Goal: Task Accomplishment & Management: Use online tool/utility

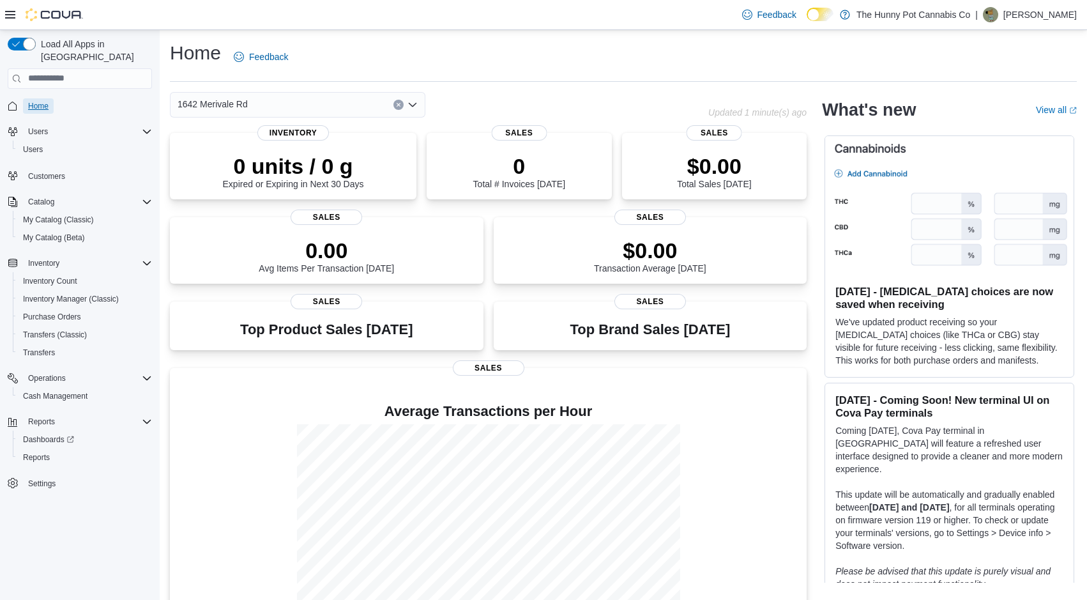
click at [36, 101] on span "Home" at bounding box center [38, 106] width 20 height 10
click at [43, 101] on span "Home" at bounding box center [38, 106] width 20 height 10
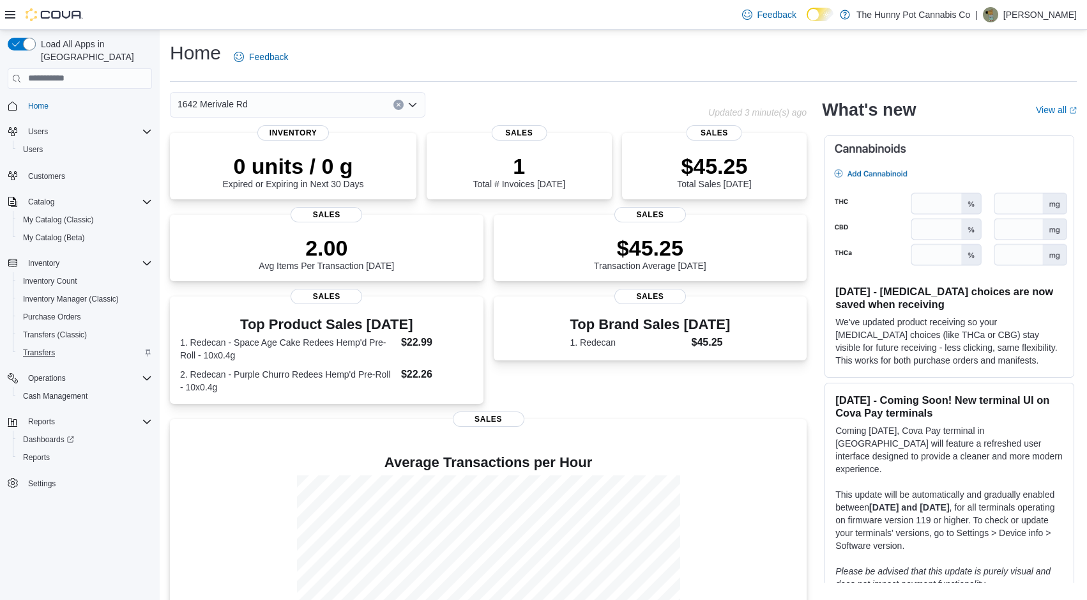
click at [48, 348] on span "Transfers" at bounding box center [39, 353] width 32 height 10
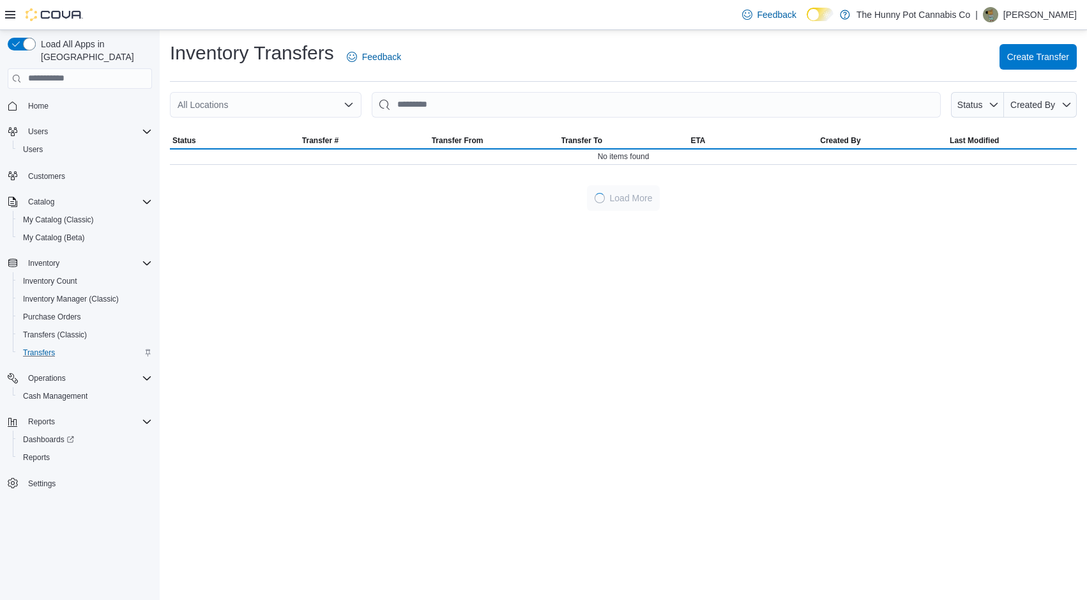
click at [291, 100] on div "All Locations" at bounding box center [266, 105] width 192 height 26
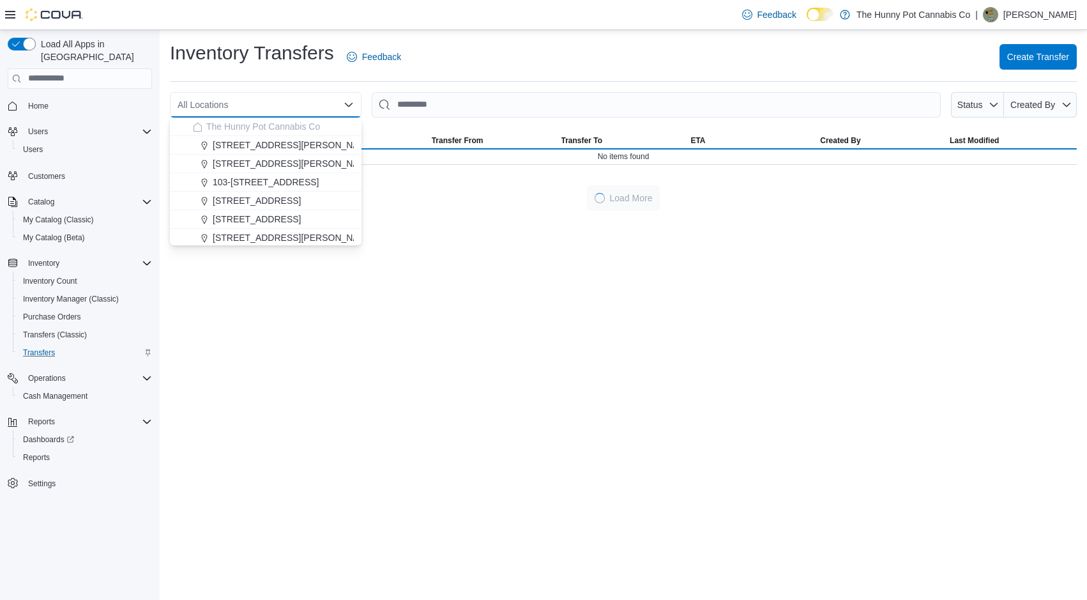
click at [288, 100] on div "All Locations Combo box. Selected. Combo box input. All Locations. Type some te…" at bounding box center [266, 105] width 192 height 26
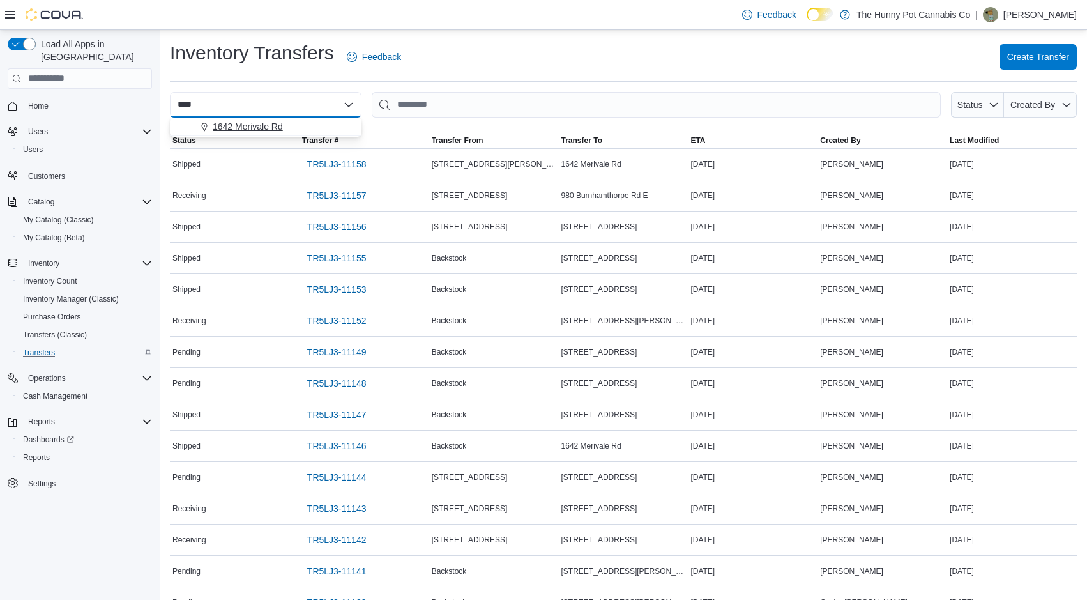
type input "****"
click at [270, 127] on span "1642 Merivale Rd" at bounding box center [248, 126] width 70 height 13
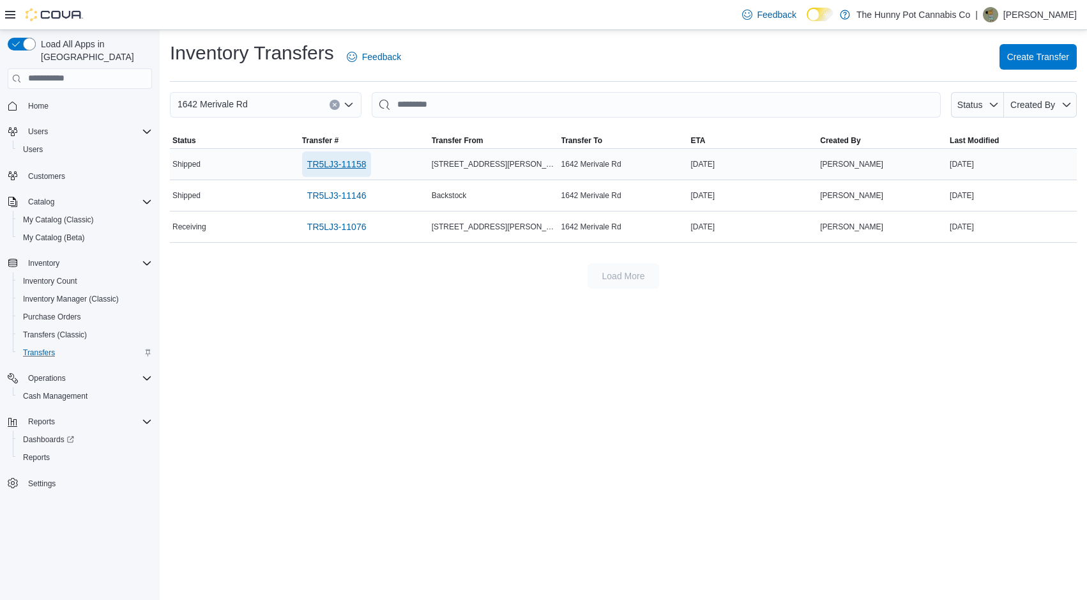
click at [342, 162] on span "TR5LJ3-11158" at bounding box center [336, 164] width 59 height 13
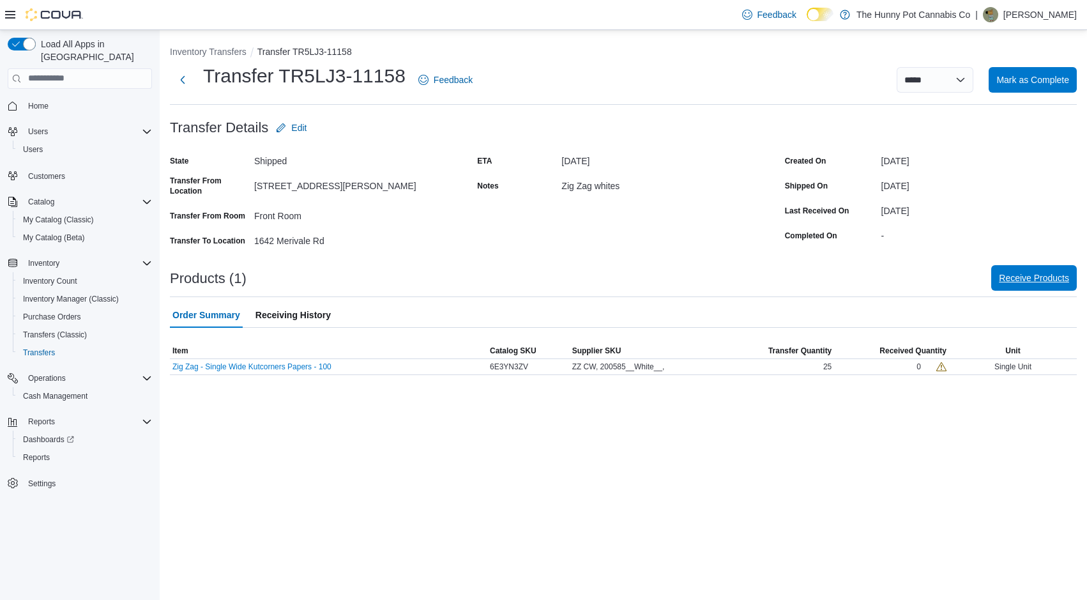
click at [1038, 276] on span "Receive Products" at bounding box center [1034, 277] width 70 height 13
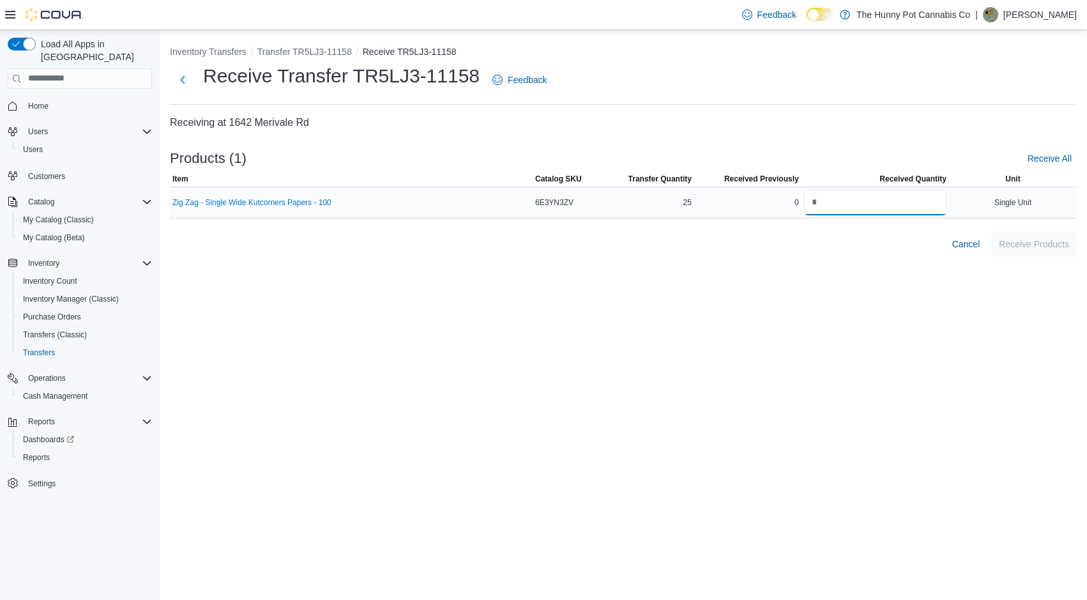
click at [836, 203] on input "number" at bounding box center [875, 203] width 142 height 26
type input "**"
click at [897, 198] on input "number" at bounding box center [875, 203] width 142 height 26
click at [873, 294] on div "Inventory Transfers Transfer TR5LJ3-11158 Receive TR5LJ3-11158 Receive Transfer…" at bounding box center [624, 315] width 928 height 570
click at [1037, 247] on span "Receive Products" at bounding box center [1034, 243] width 70 height 13
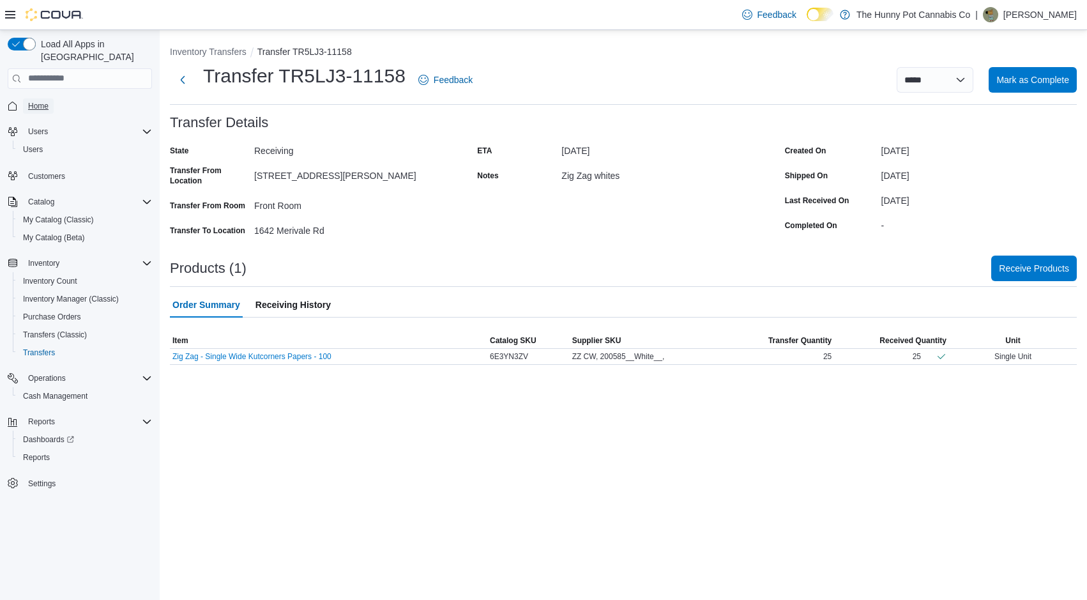
click at [44, 101] on span "Home" at bounding box center [38, 106] width 20 height 10
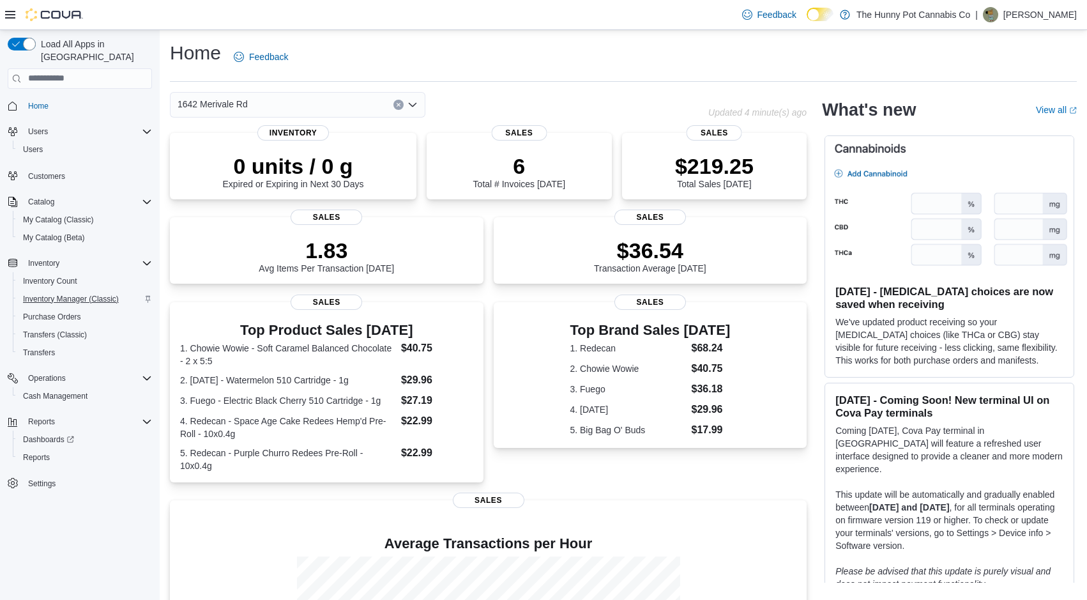
click at [89, 294] on span "Inventory Manager (Classic)" at bounding box center [71, 299] width 96 height 10
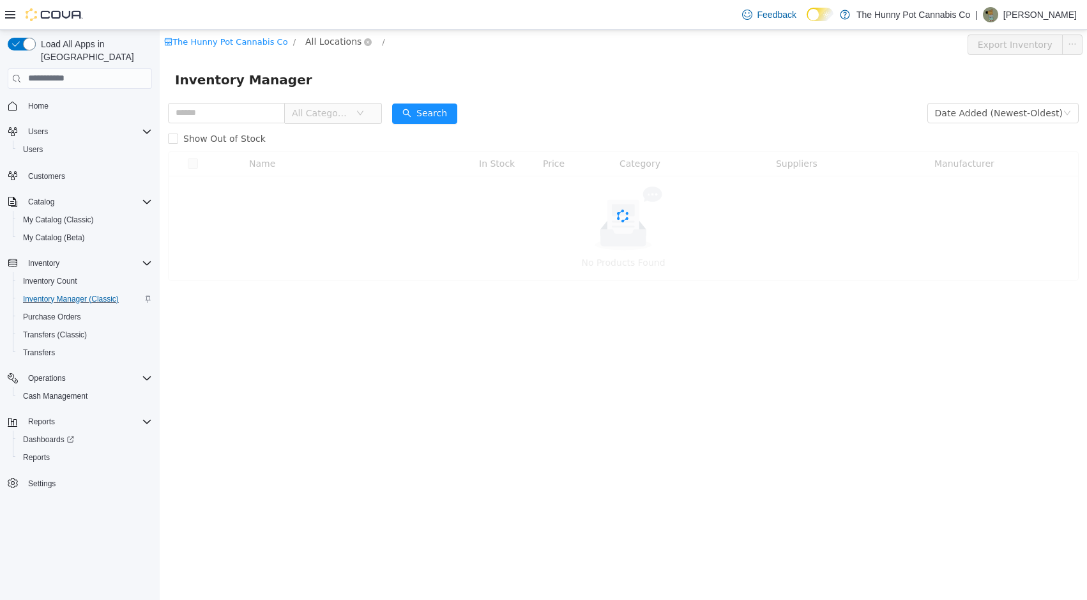
click at [325, 42] on span "All Locations" at bounding box center [333, 41] width 56 height 14
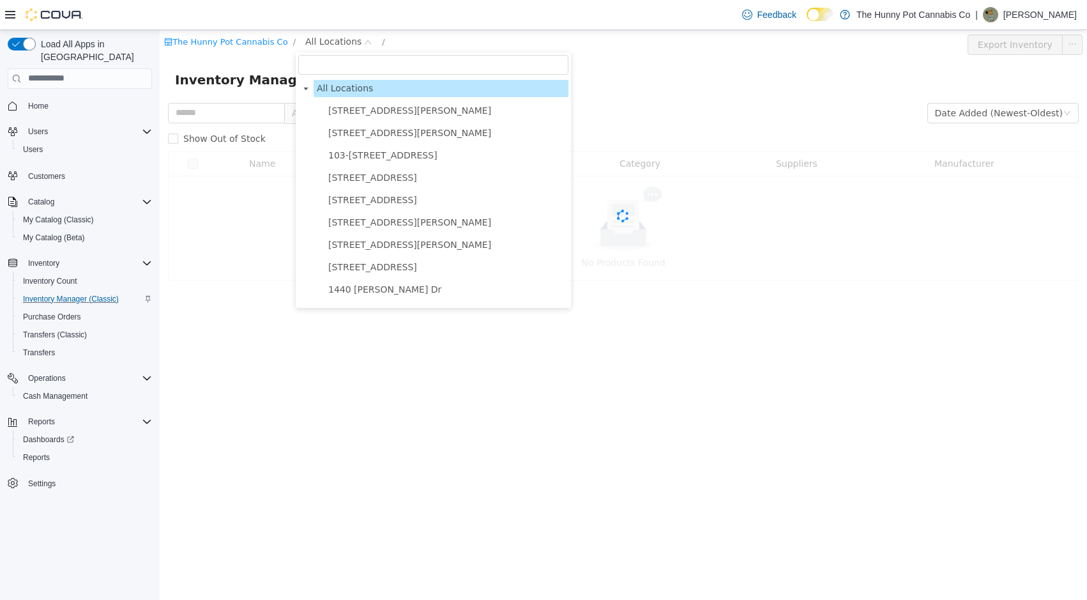
click at [339, 68] on input "filter select" at bounding box center [433, 64] width 270 height 20
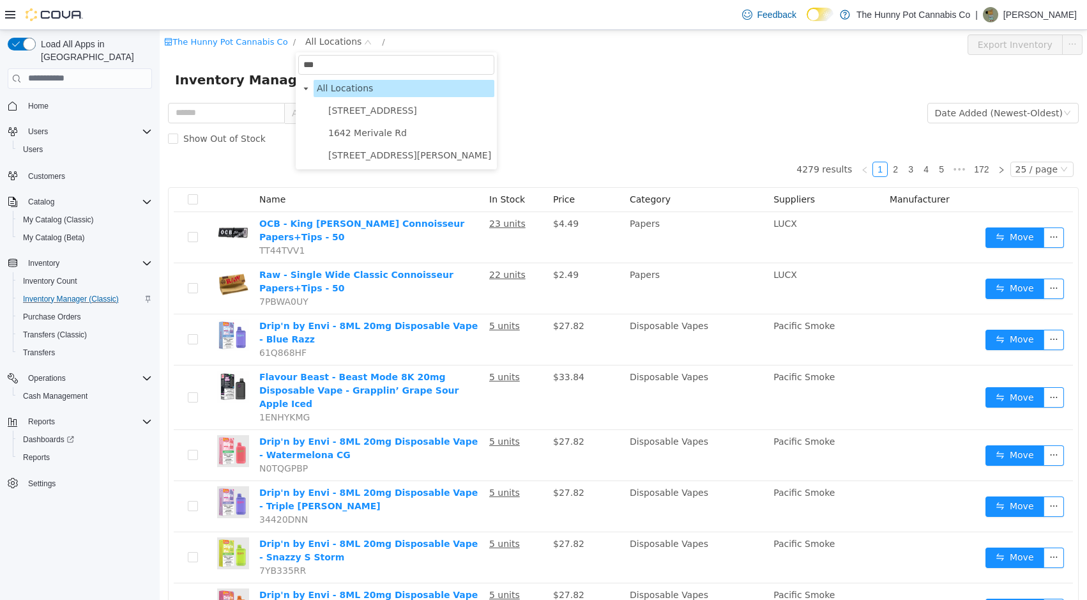
type input "****"
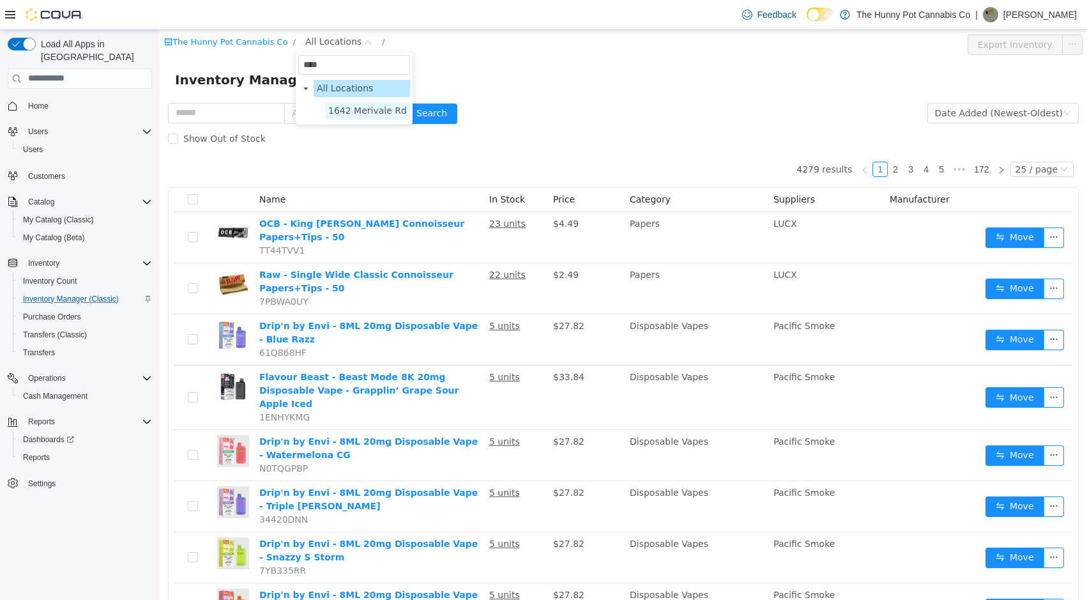
click at [351, 117] on span "1642 Merivale Rd" at bounding box center [367, 110] width 85 height 17
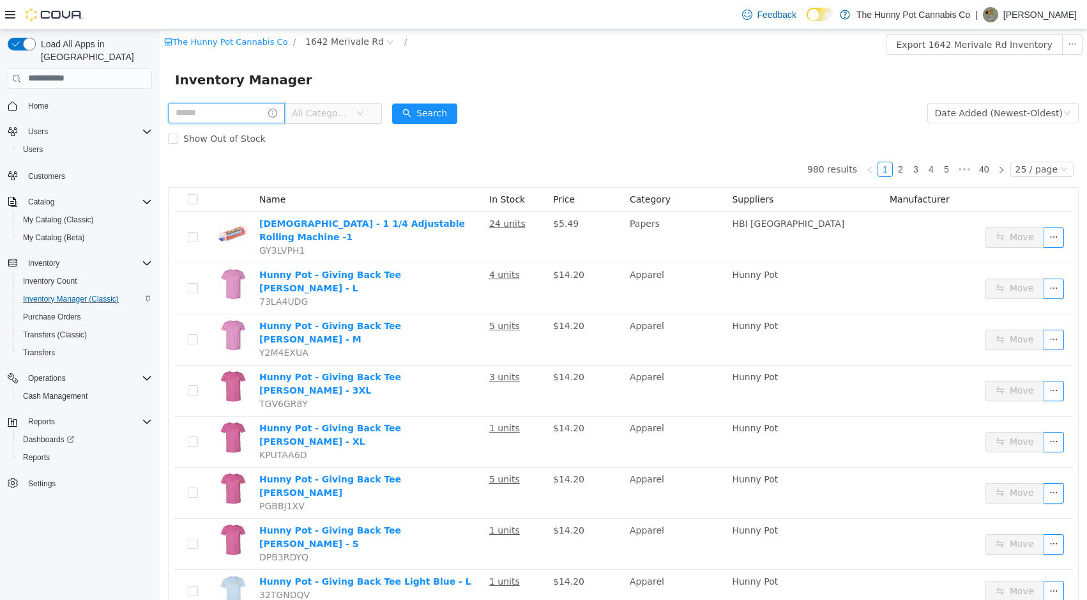
click at [253, 114] on input "text" at bounding box center [226, 112] width 117 height 20
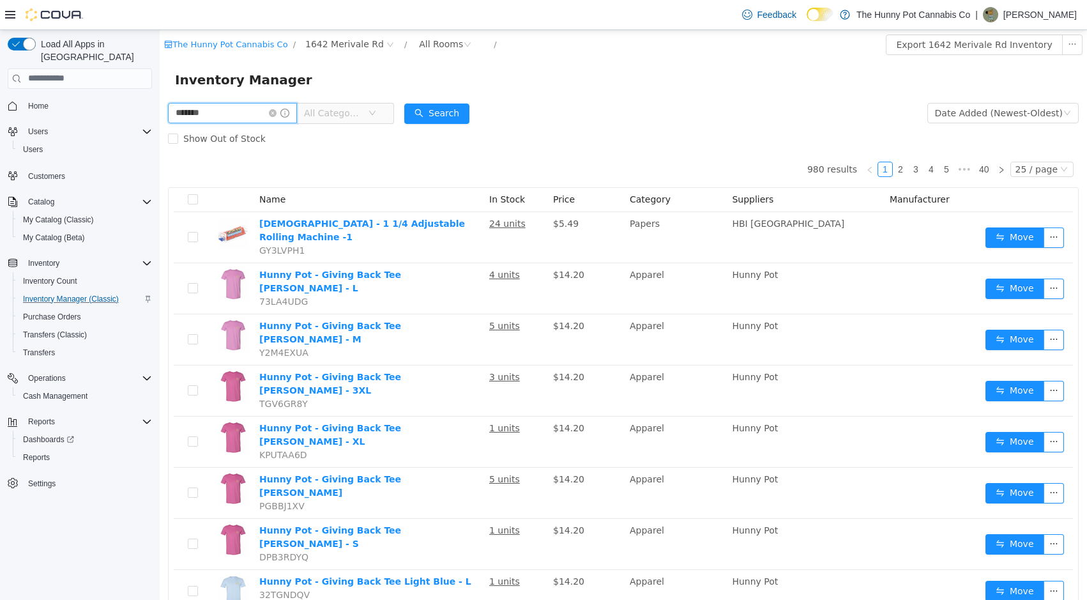
type input "**********"
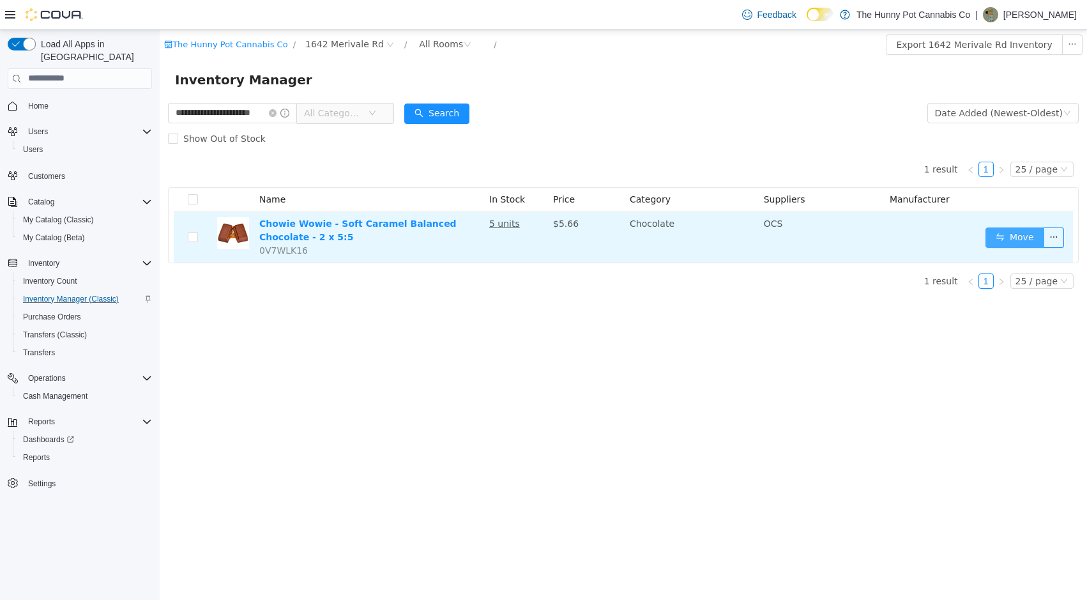
click at [1007, 231] on button "Move" at bounding box center [1015, 237] width 59 height 20
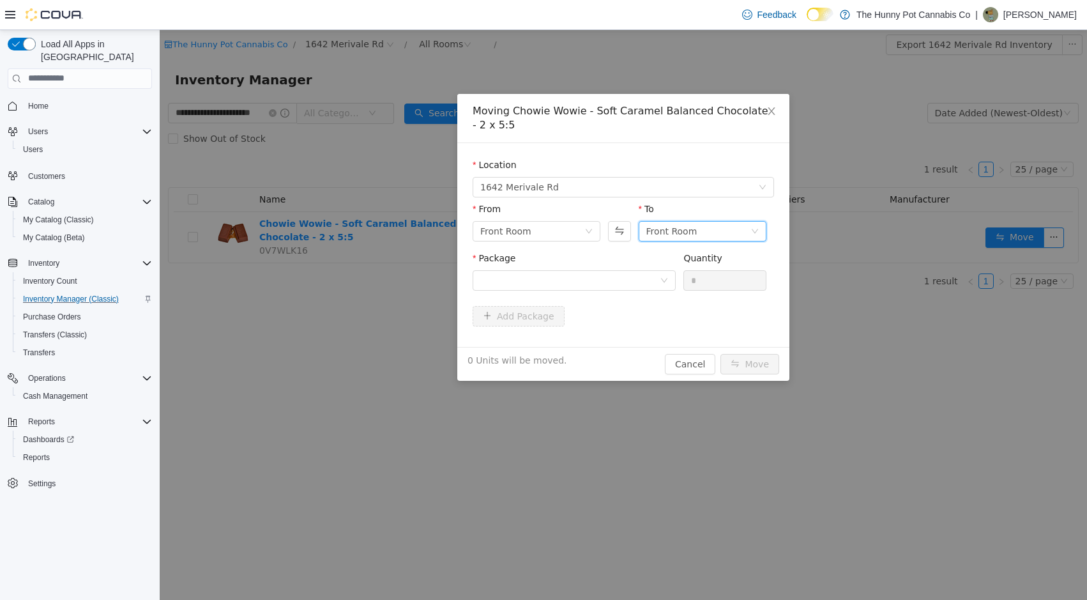
click at [686, 222] on div "Front Room" at bounding box center [671, 230] width 51 height 19
click at [679, 310] on li "Benched (Inactive)" at bounding box center [703, 317] width 128 height 20
click at [622, 283] on div at bounding box center [570, 279] width 180 height 19
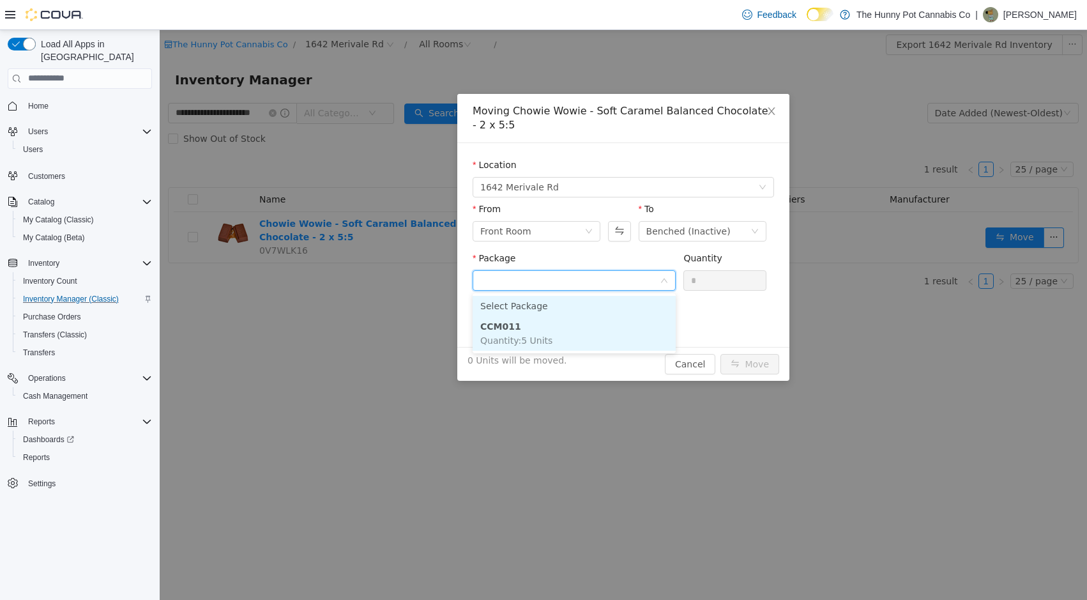
click at [597, 318] on li "CCM011 Quantity : 5 Units" at bounding box center [574, 333] width 203 height 34
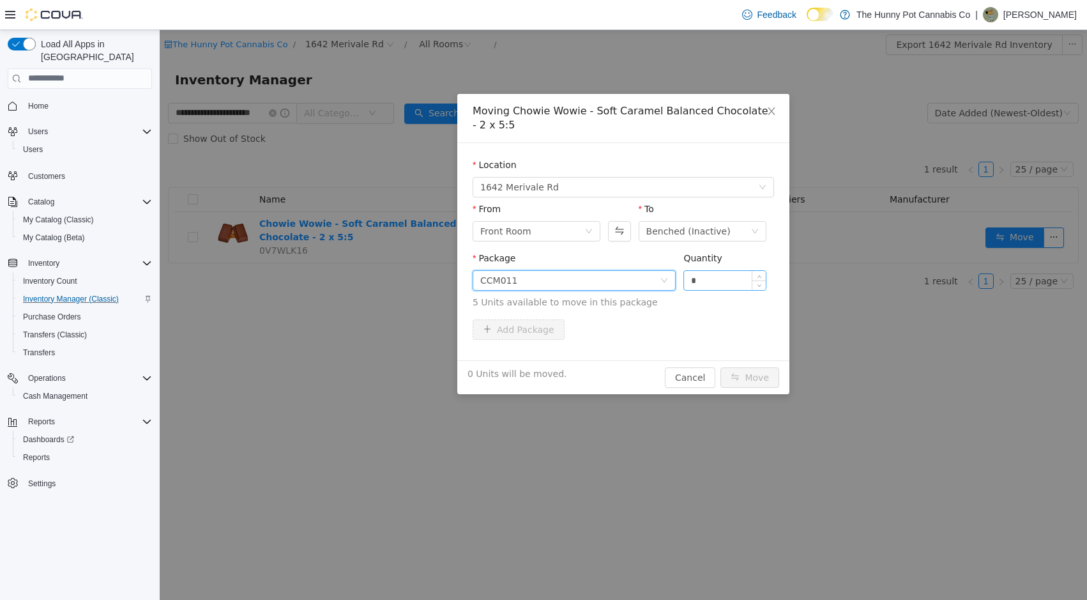
click at [699, 280] on input "*" at bounding box center [725, 279] width 82 height 19
type input "*"
click at [749, 375] on button "Move" at bounding box center [750, 377] width 59 height 20
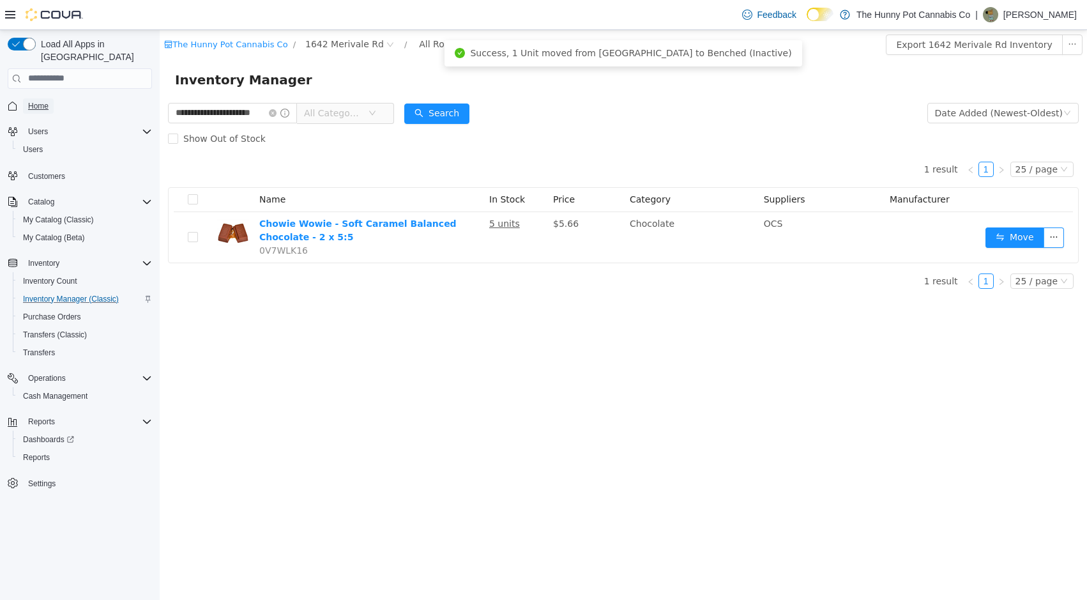
click at [47, 101] on span "Home" at bounding box center [38, 106] width 20 height 10
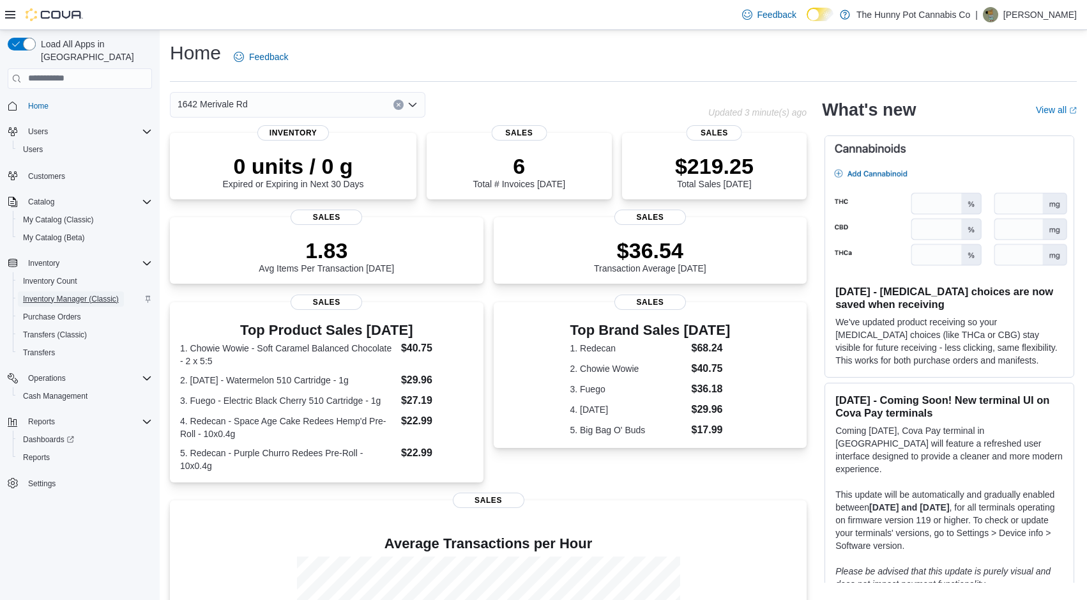
click at [82, 294] on span "Inventory Manager (Classic)" at bounding box center [71, 299] width 96 height 10
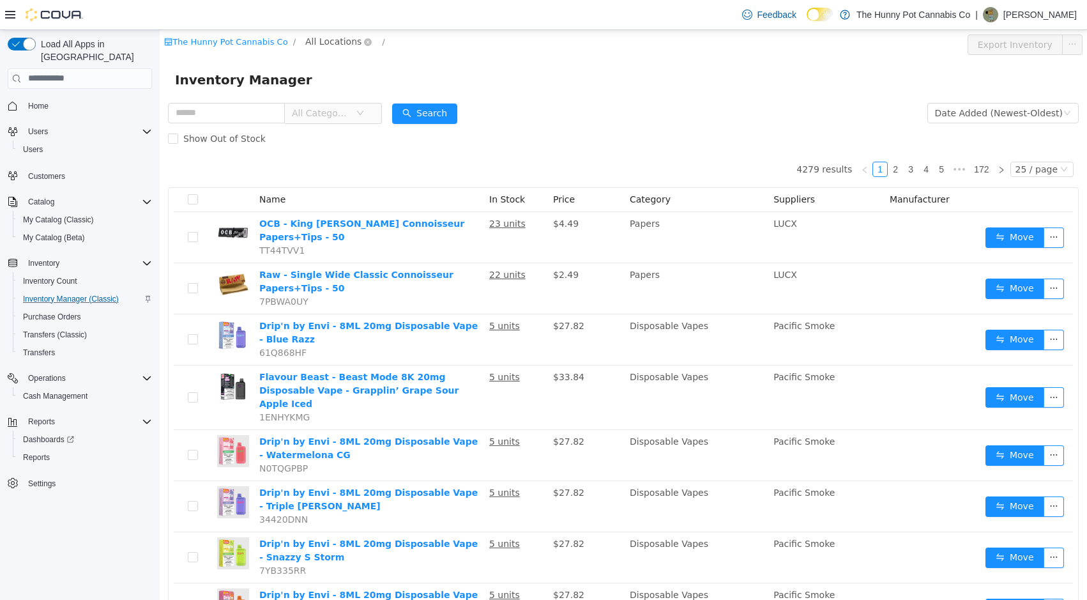
click at [336, 45] on span "All Locations" at bounding box center [333, 41] width 56 height 14
type input "****"
click at [339, 105] on span "1642 Merivale Rd" at bounding box center [367, 110] width 79 height 10
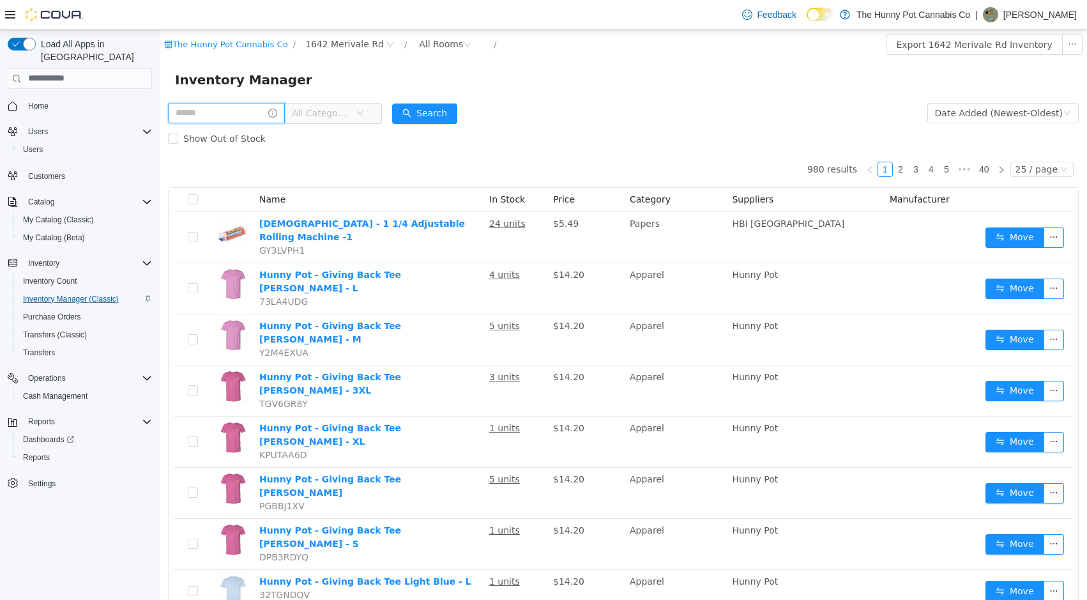
click at [231, 114] on input "text" at bounding box center [226, 112] width 117 height 20
type input "**********"
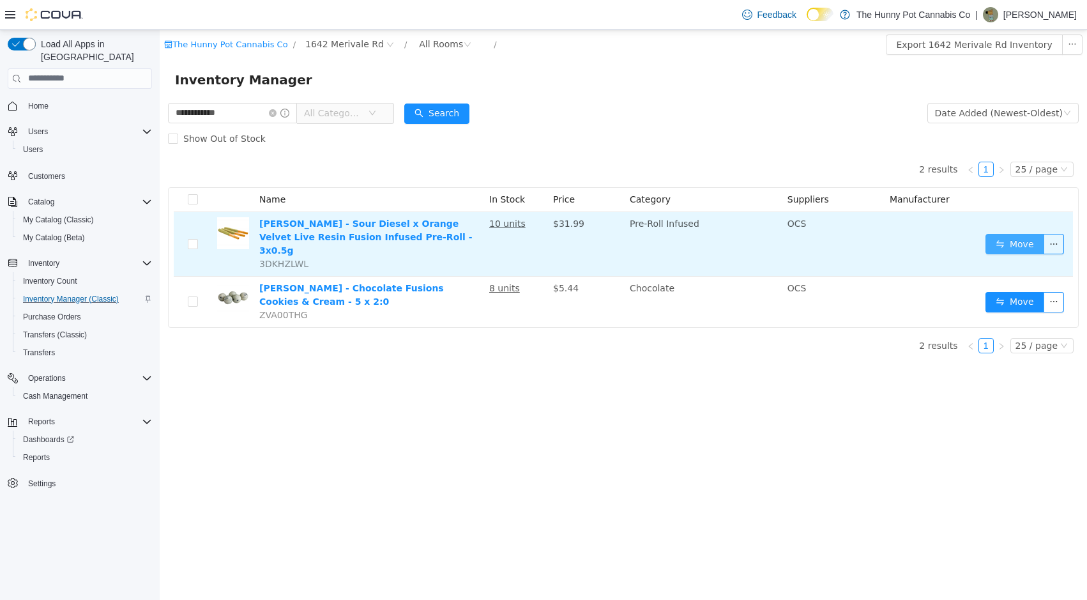
click at [1014, 238] on button "Move" at bounding box center [1015, 243] width 59 height 20
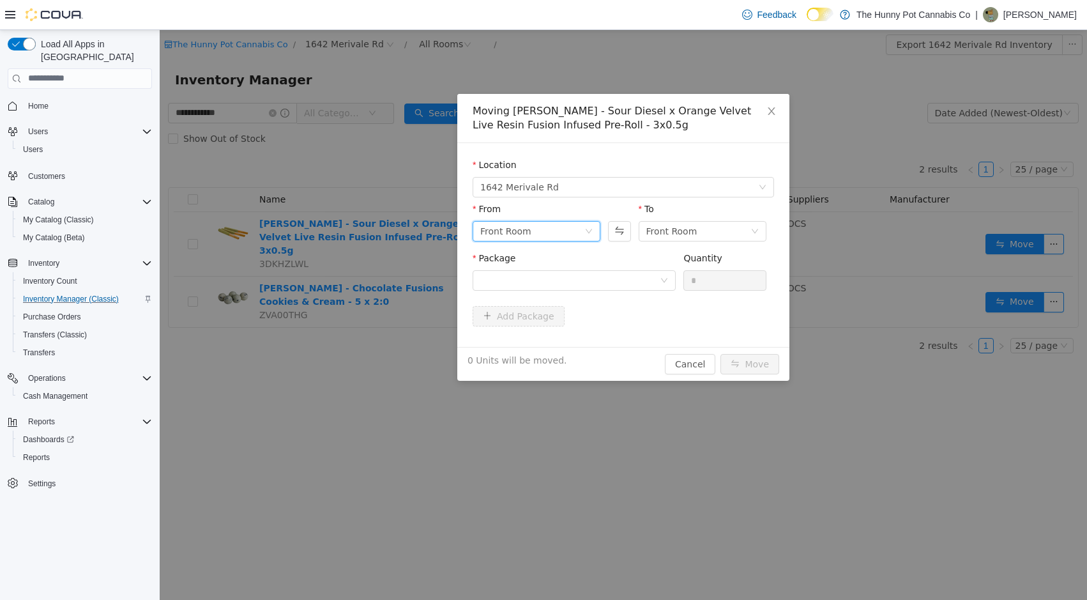
click at [562, 233] on div "Front Room" at bounding box center [532, 230] width 104 height 19
click at [539, 315] on li "Benched (Inactive)" at bounding box center [537, 317] width 128 height 20
click at [684, 231] on div "Front Room" at bounding box center [671, 230] width 51 height 19
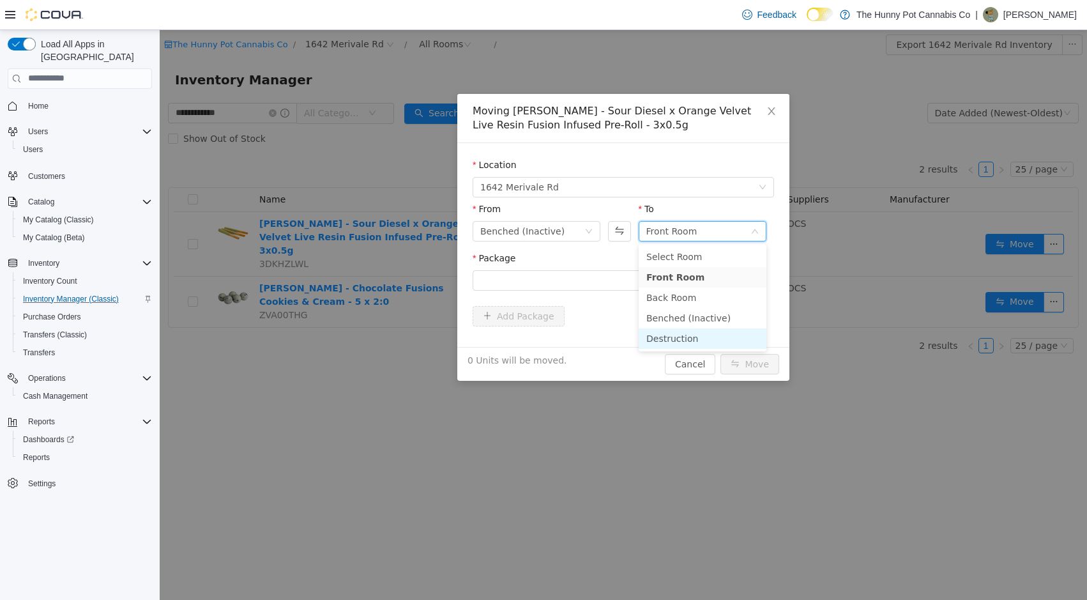
click at [677, 334] on li "Destruction" at bounding box center [703, 338] width 128 height 20
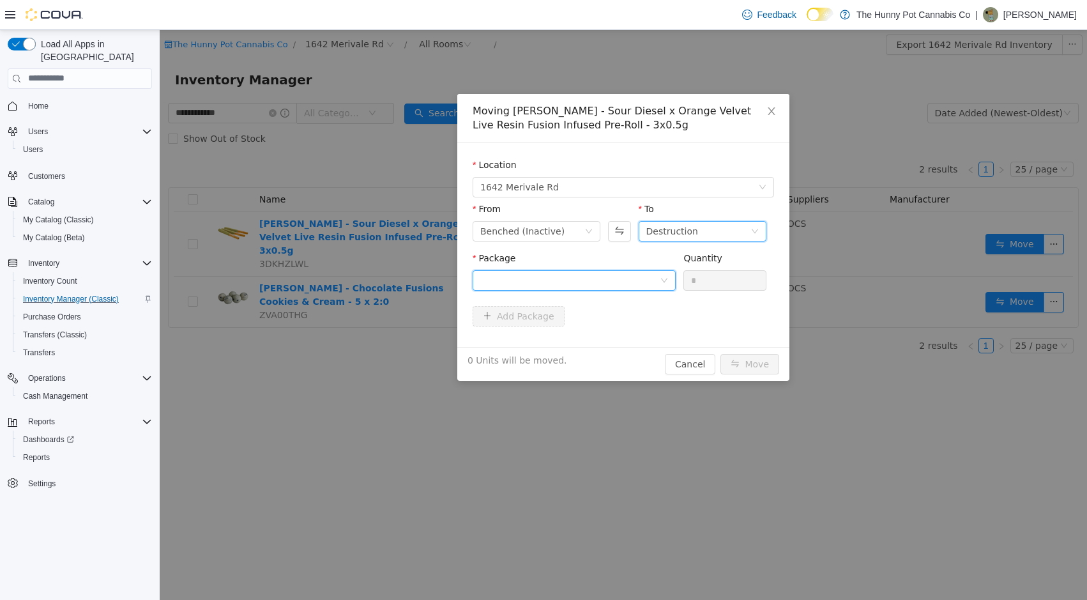
click at [632, 274] on div at bounding box center [570, 279] width 180 height 19
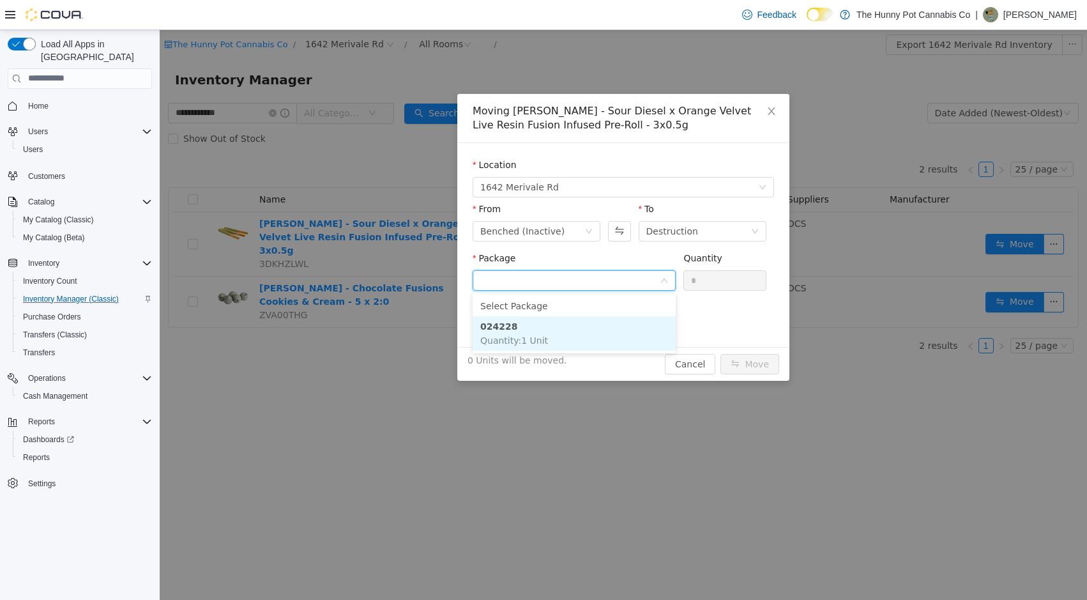
click at [614, 332] on li "024228 Quantity : 1 Unit" at bounding box center [574, 333] width 203 height 34
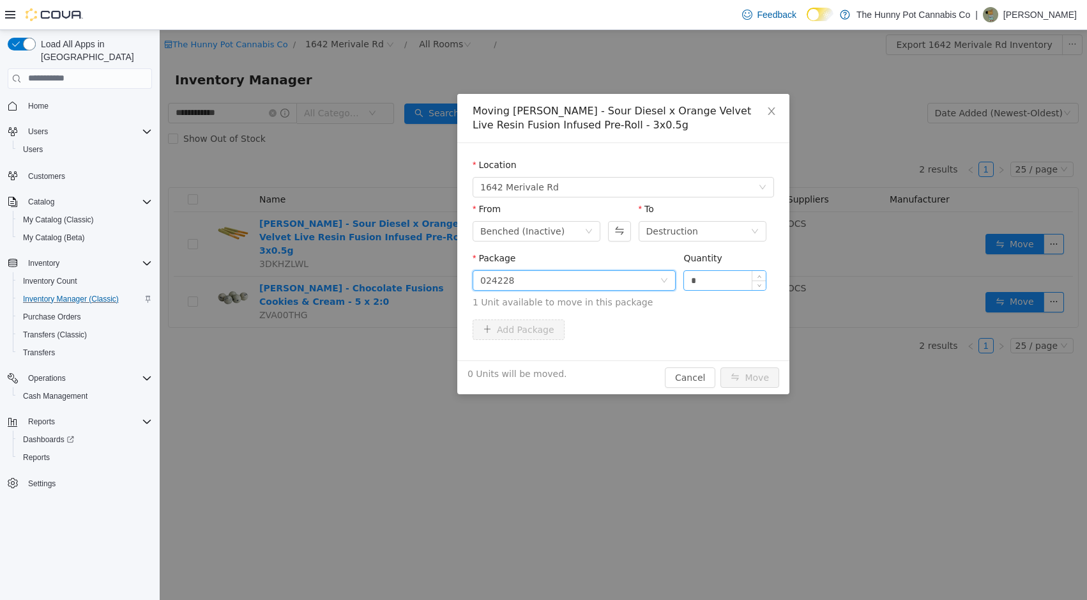
click at [715, 281] on input "*" at bounding box center [725, 279] width 82 height 19
type input "*"
click at [751, 379] on button "Move" at bounding box center [750, 377] width 59 height 20
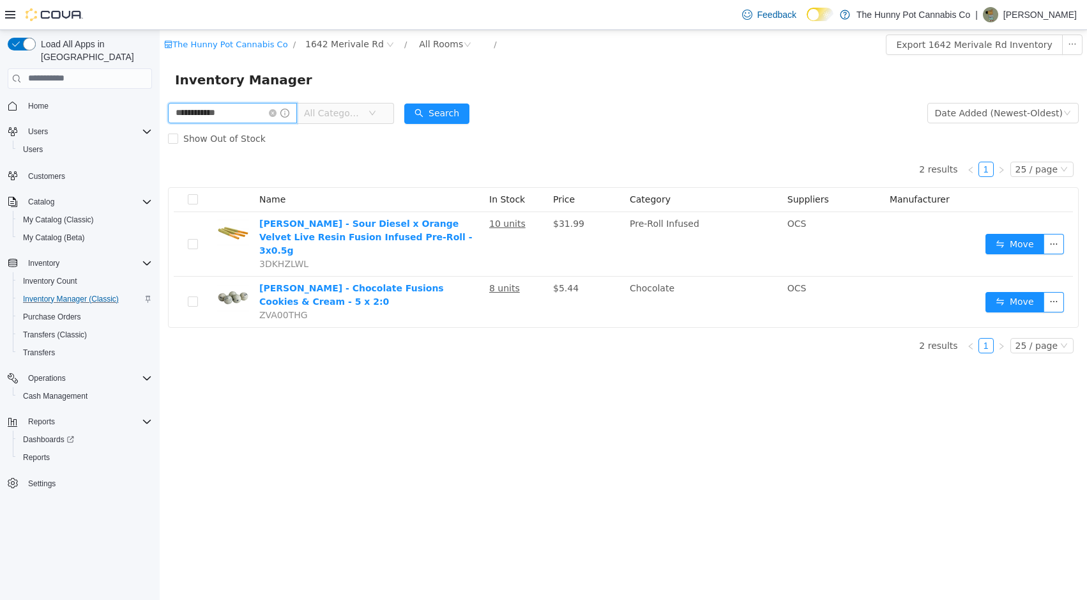
click at [218, 111] on input "**********" at bounding box center [232, 112] width 129 height 20
type input "**********"
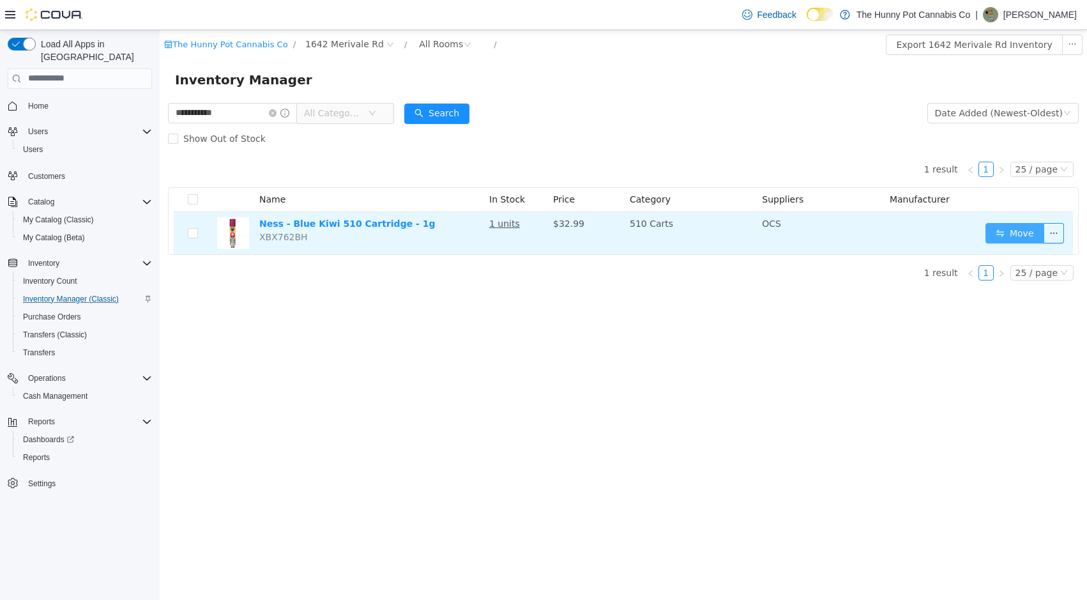
click at [1004, 231] on button "Move" at bounding box center [1015, 232] width 59 height 20
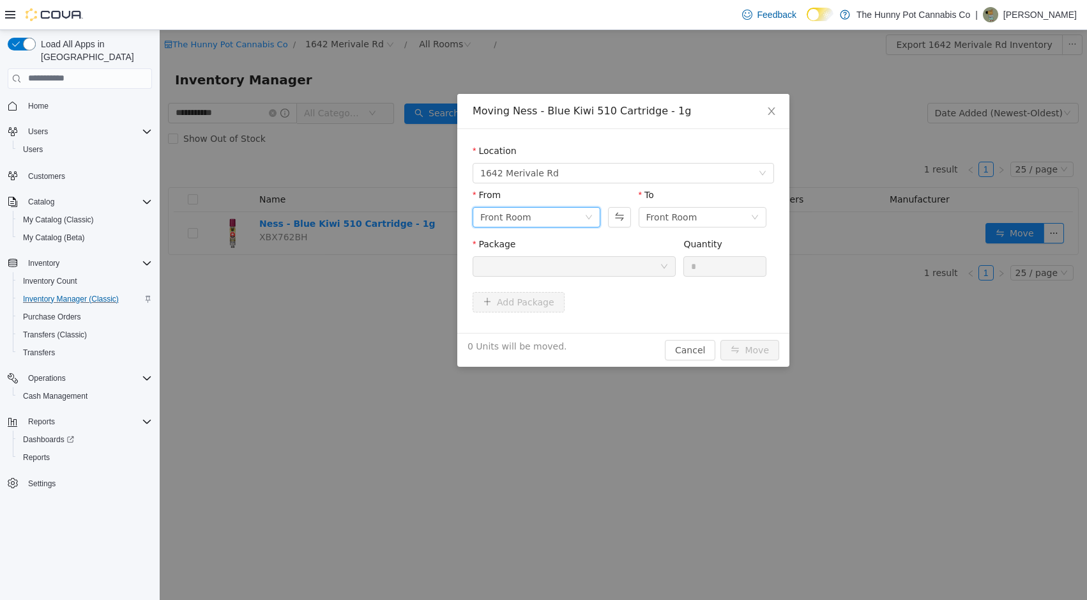
click at [549, 217] on div "Front Room" at bounding box center [532, 216] width 104 height 19
click at [535, 300] on li "Benched (Inactive)" at bounding box center [537, 303] width 128 height 20
click at [692, 209] on div "Front Room" at bounding box center [671, 216] width 51 height 19
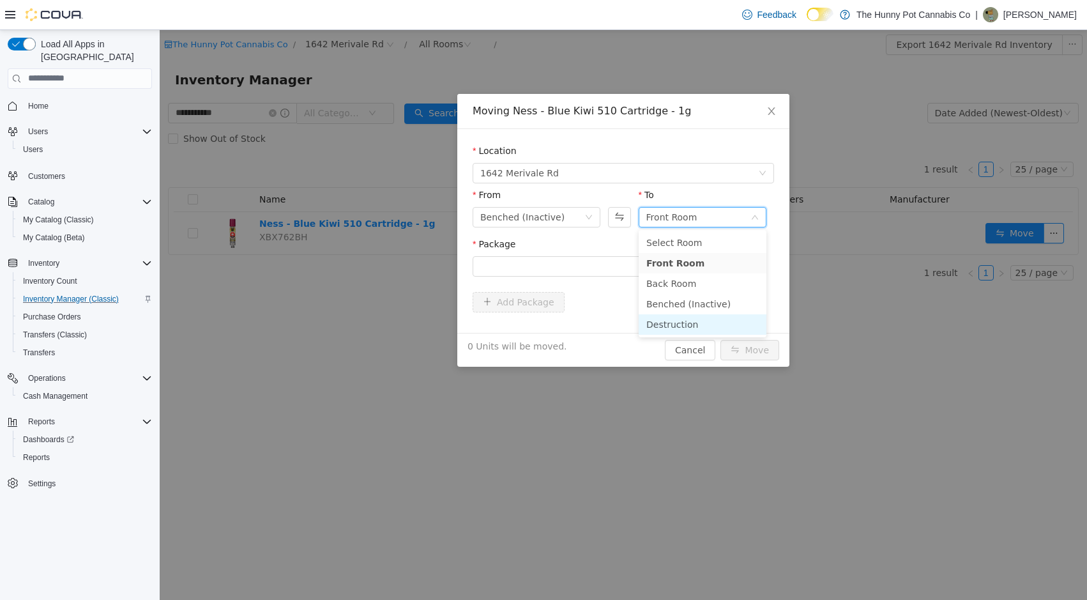
click at [683, 325] on li "Destruction" at bounding box center [703, 324] width 128 height 20
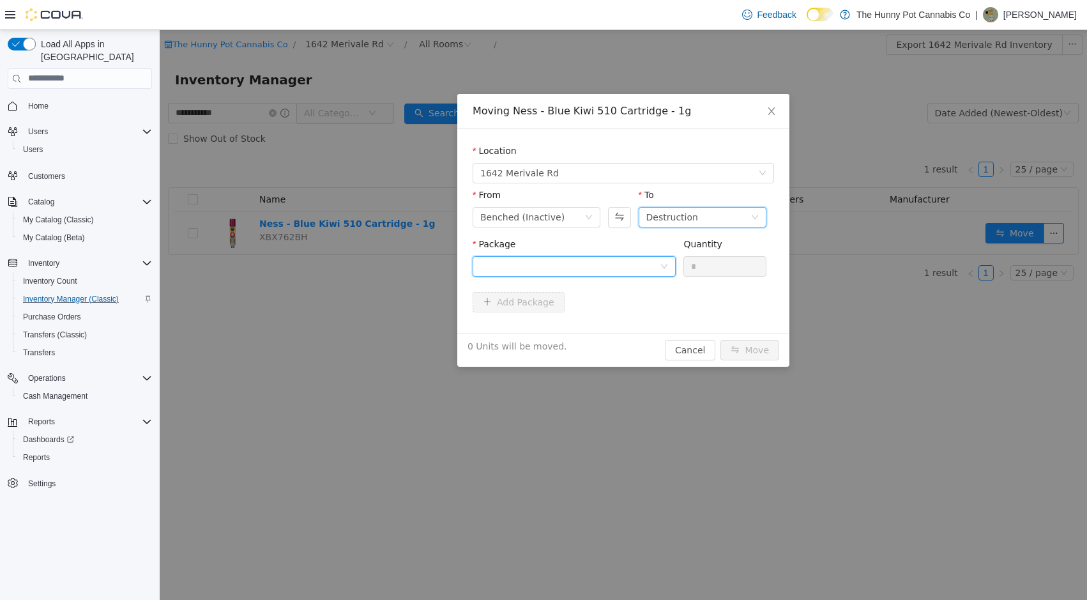
click at [623, 270] on div at bounding box center [570, 265] width 180 height 19
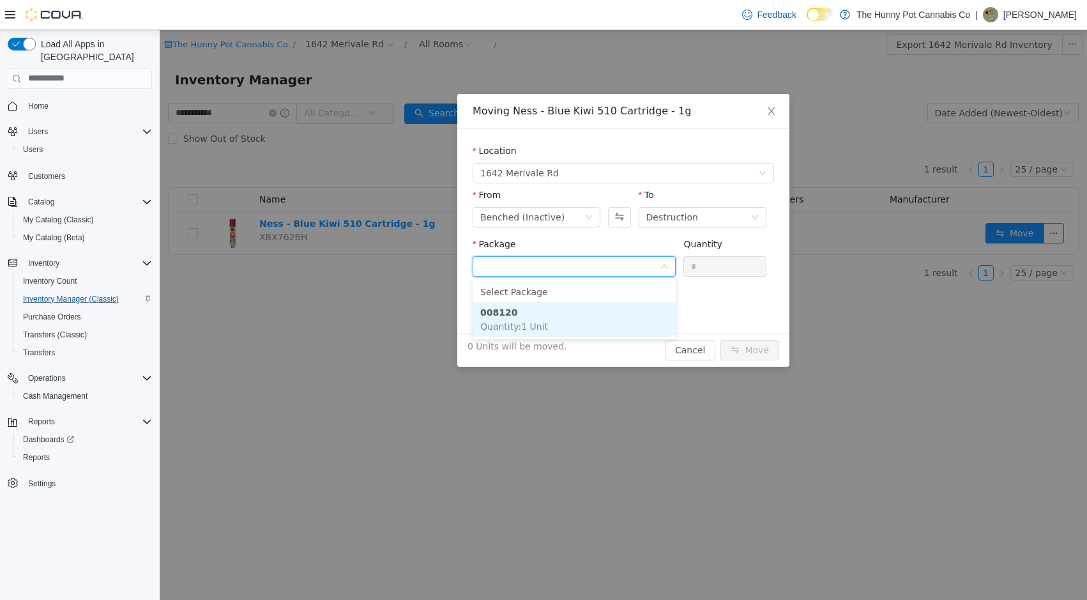
click at [611, 309] on li "008120 Quantity : 1 Unit" at bounding box center [574, 319] width 203 height 34
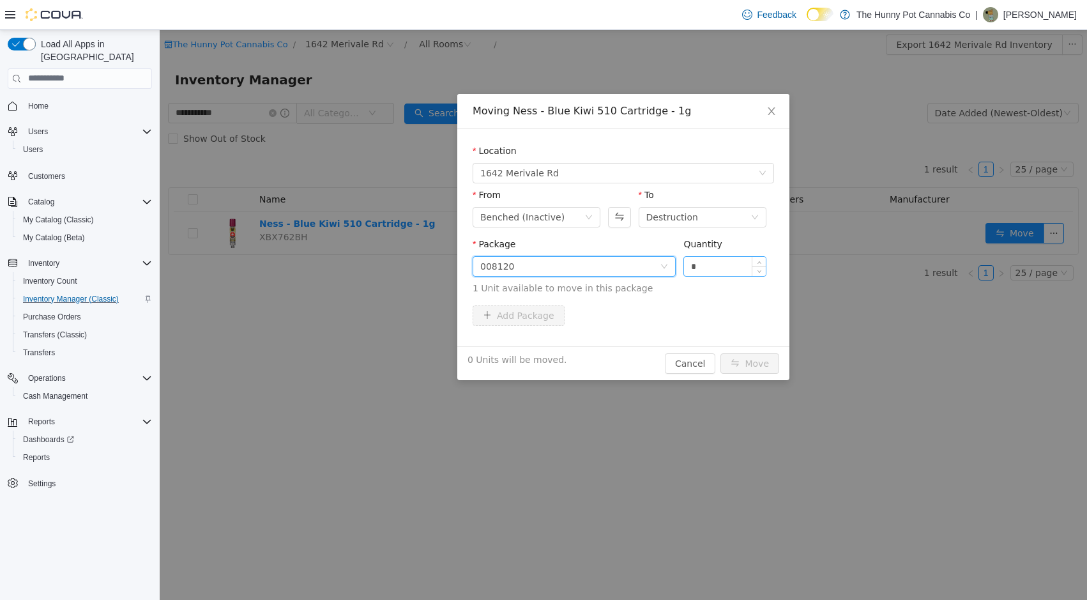
click at [711, 268] on input "*" at bounding box center [725, 265] width 82 height 19
click at [751, 362] on button "Move" at bounding box center [750, 363] width 59 height 20
type input "*"
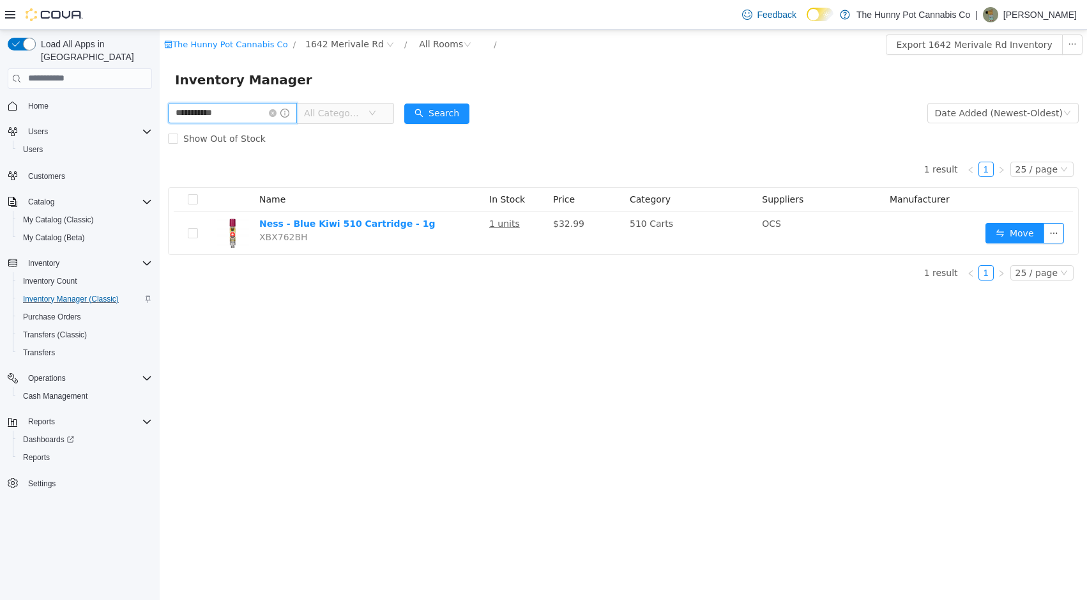
click at [217, 114] on input "**********" at bounding box center [232, 112] width 129 height 20
type input "**********"
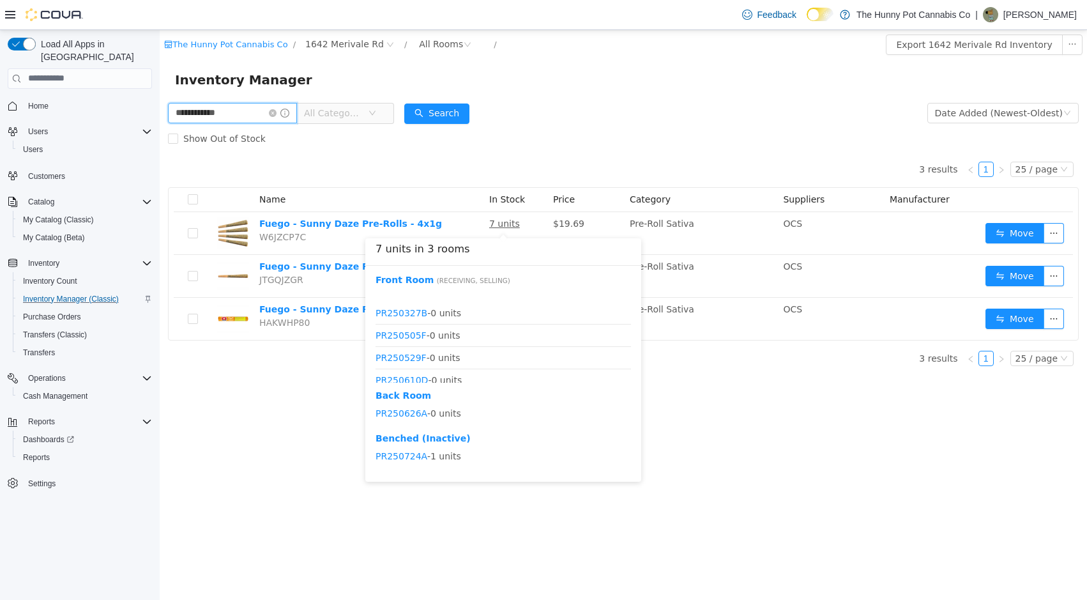
scroll to position [351, 0]
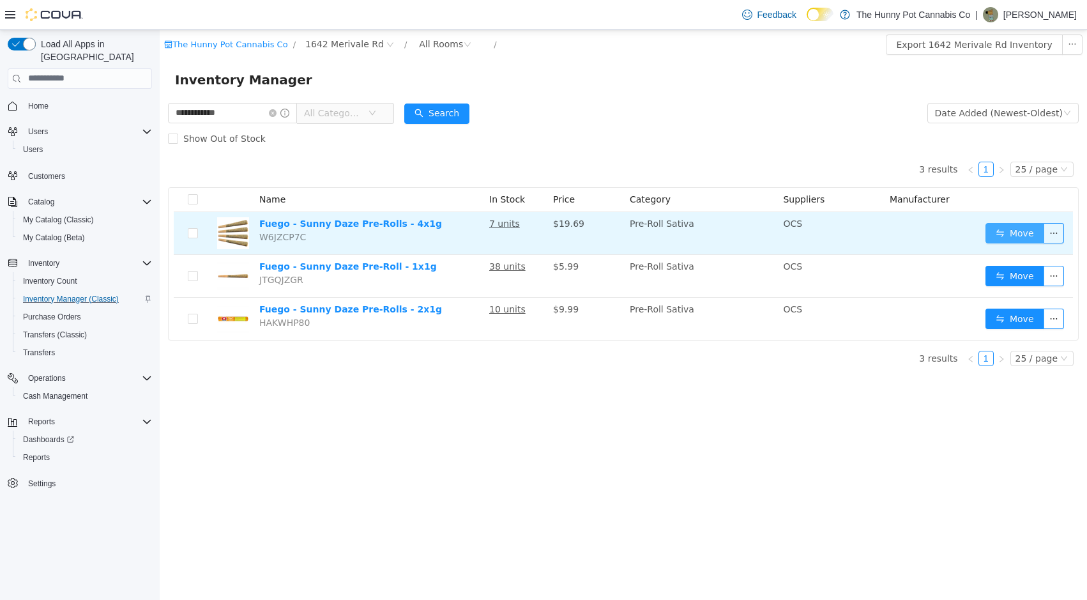
click at [1014, 229] on button "Move" at bounding box center [1015, 232] width 59 height 20
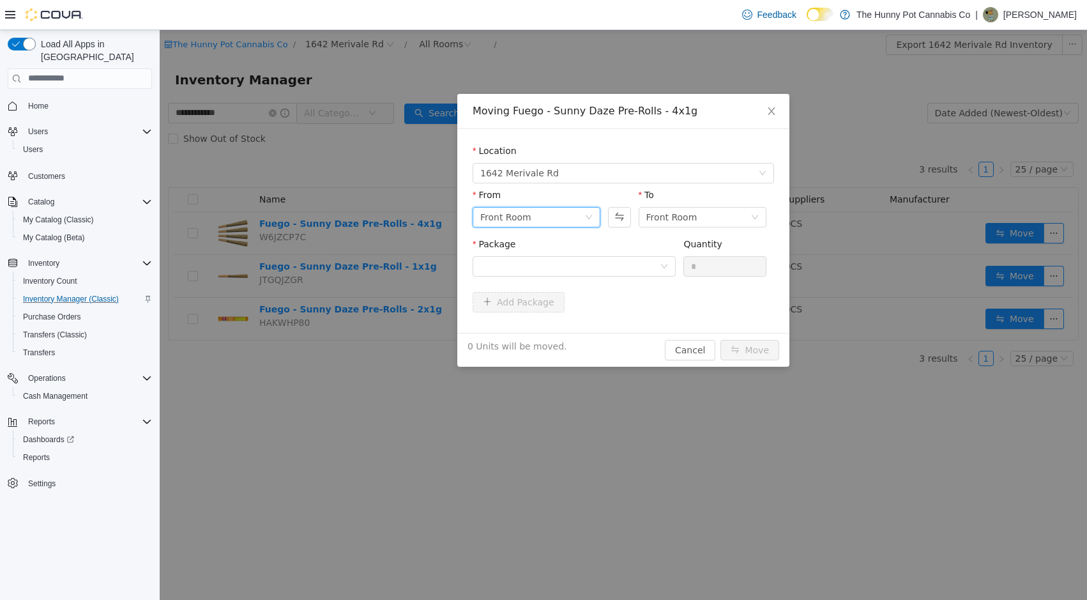
click at [554, 218] on div "Front Room" at bounding box center [532, 216] width 104 height 19
click at [541, 302] on li "Benched (Inactive)" at bounding box center [537, 303] width 128 height 20
click at [674, 213] on div "Front Room" at bounding box center [671, 216] width 51 height 19
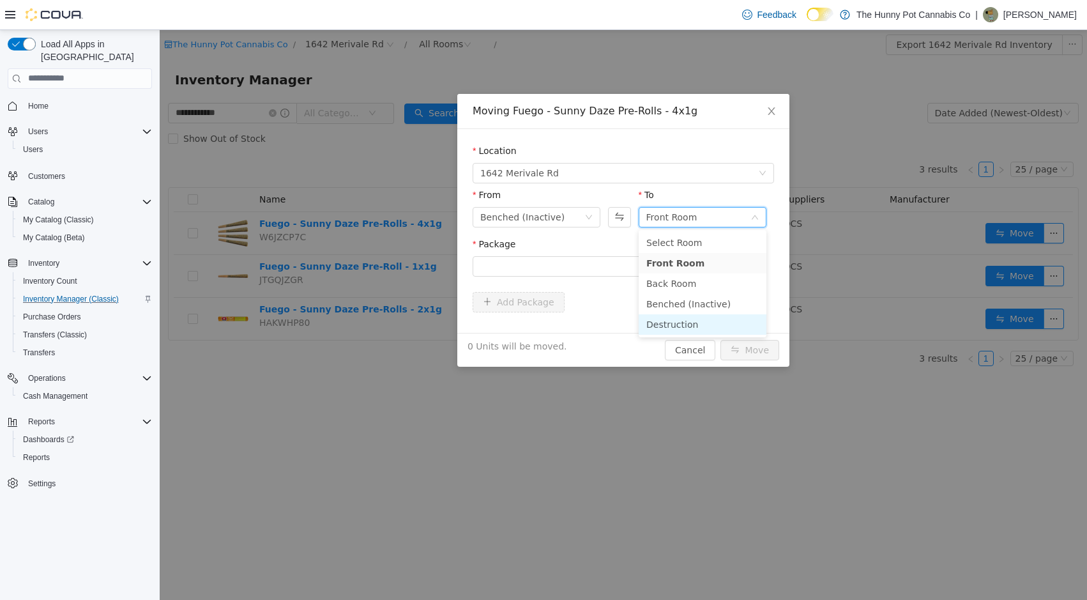
click at [673, 321] on li "Destruction" at bounding box center [703, 324] width 128 height 20
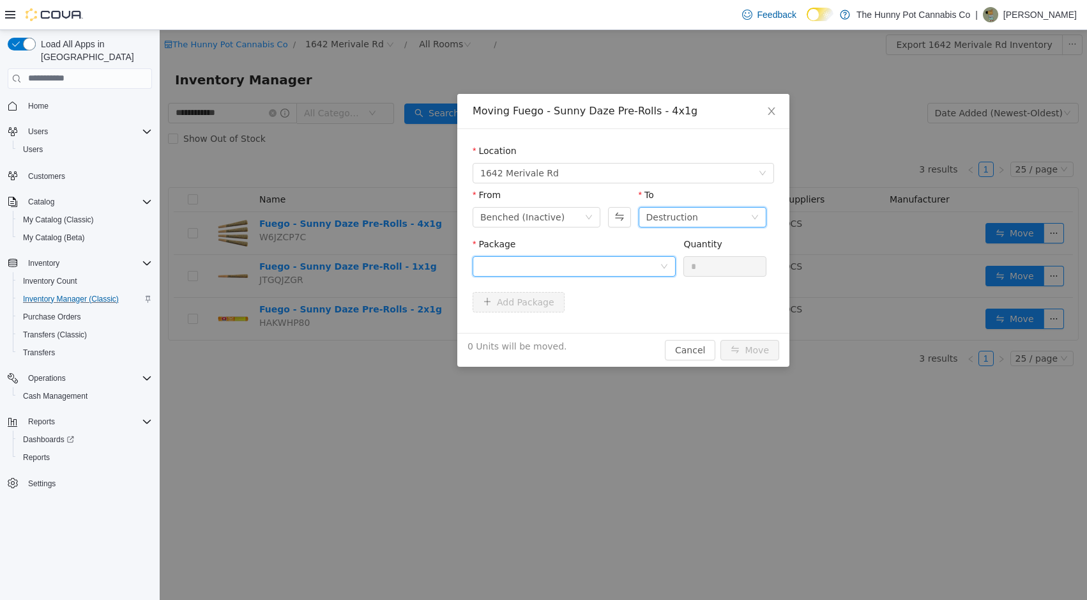
click at [610, 265] on div at bounding box center [570, 265] width 180 height 19
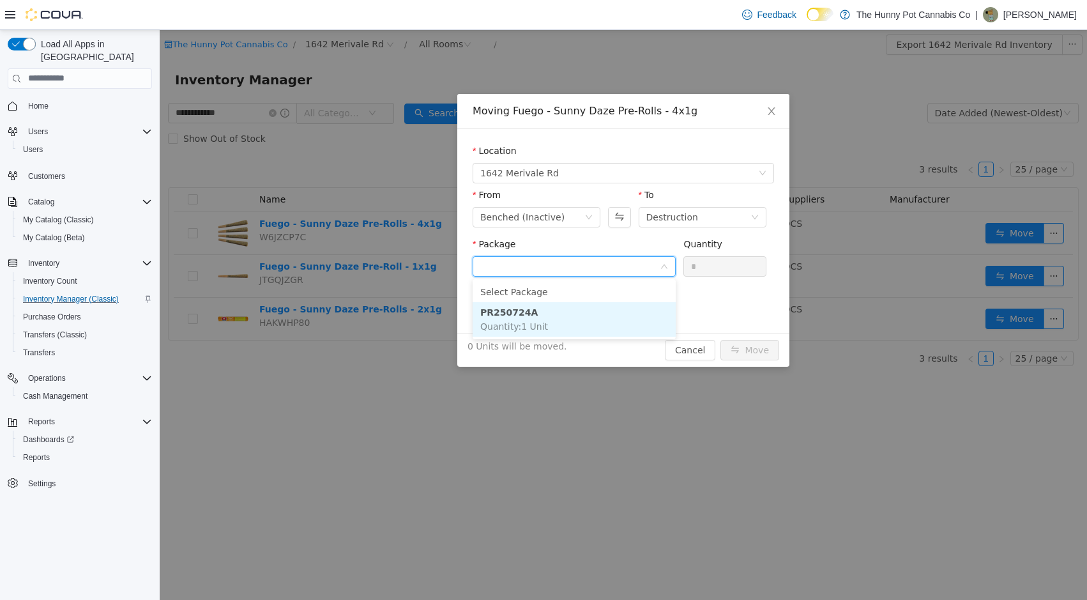
click at [586, 306] on li "PR250724A Quantity : 1 Unit" at bounding box center [574, 319] width 203 height 34
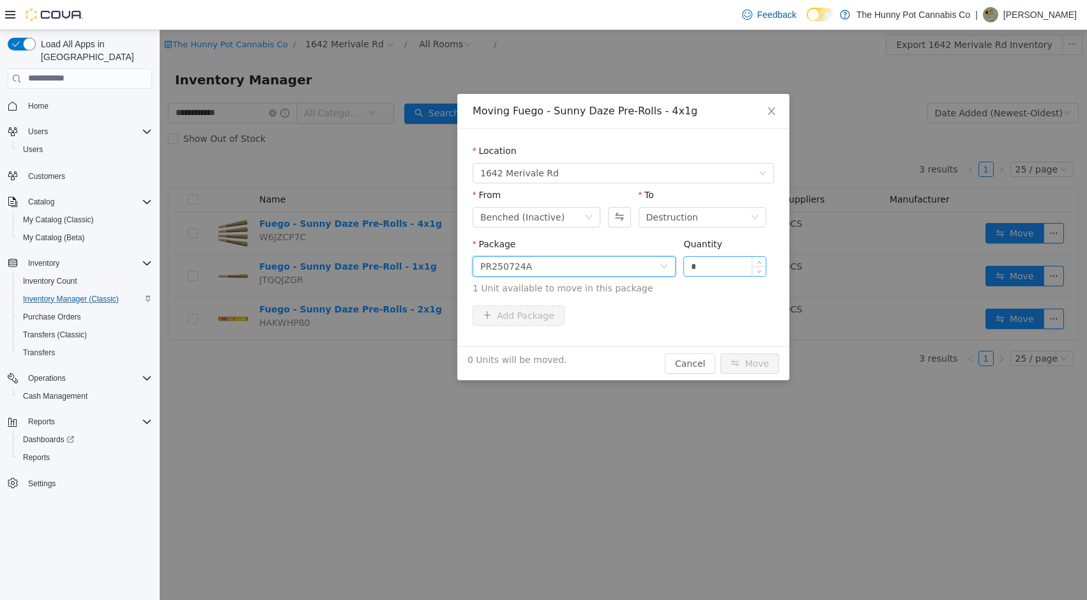
click at [714, 272] on input "*" at bounding box center [725, 265] width 82 height 19
type input "*"
click at [749, 361] on button "Move" at bounding box center [750, 363] width 59 height 20
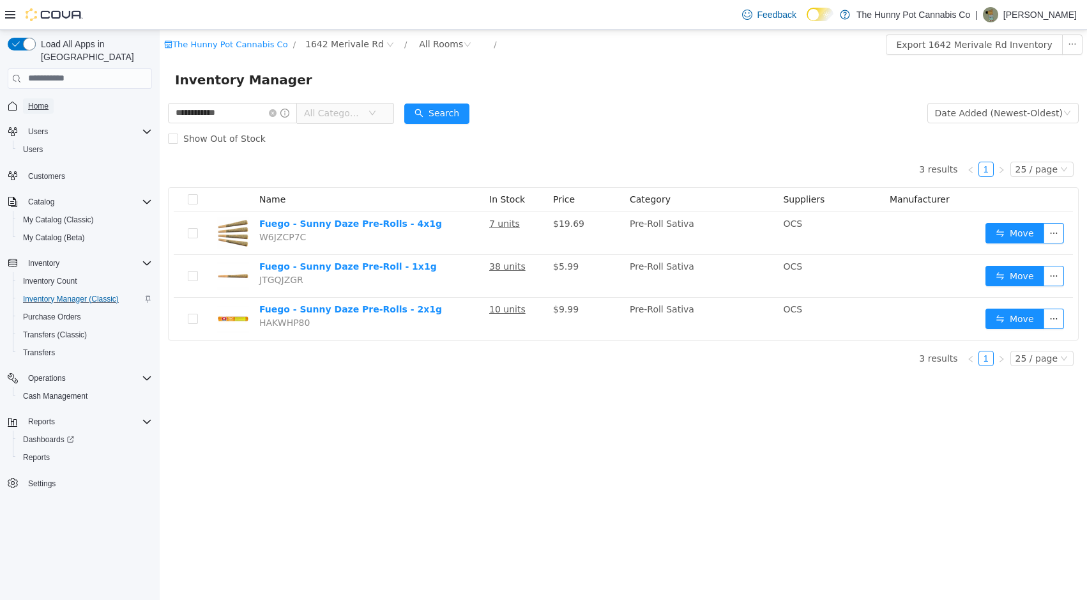
click at [31, 101] on span "Home" at bounding box center [38, 106] width 20 height 10
